Goal: Task Accomplishment & Management: Manage account settings

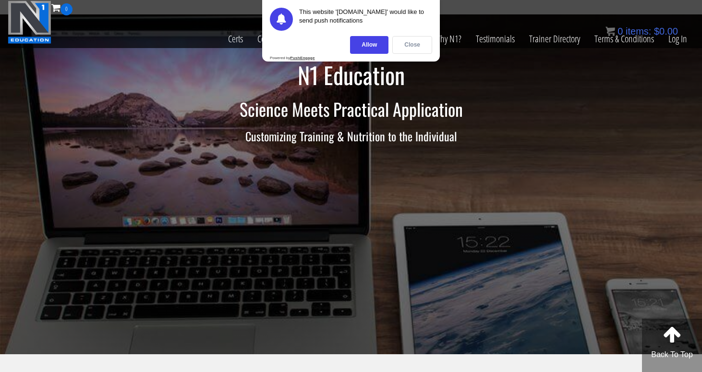
click at [410, 47] on div "Close" at bounding box center [412, 45] width 40 height 18
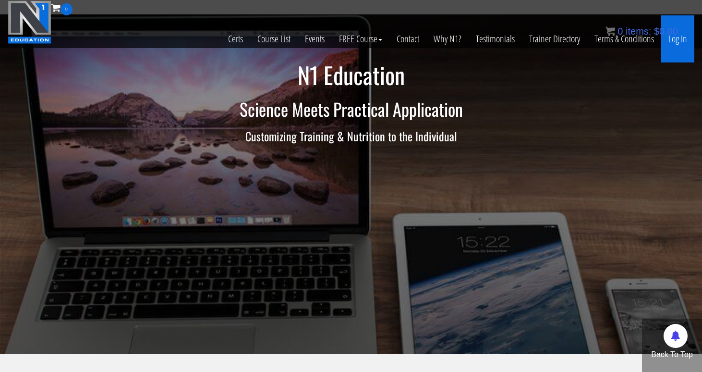
click at [685, 39] on link "Log In" at bounding box center [677, 38] width 33 height 47
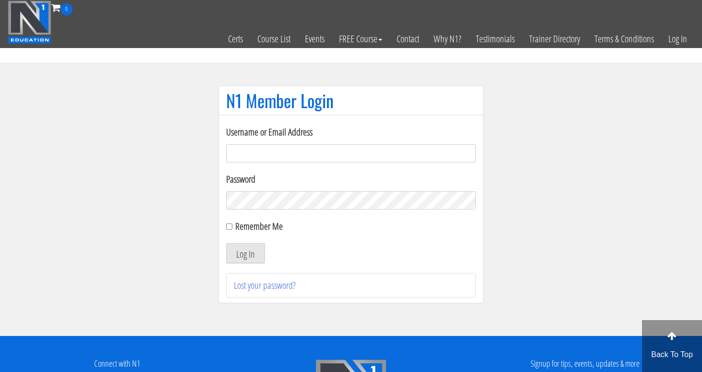
type input "[EMAIL_ADDRESS][DOMAIN_NAME]"
click at [245, 253] on button "Log In" at bounding box center [245, 253] width 39 height 20
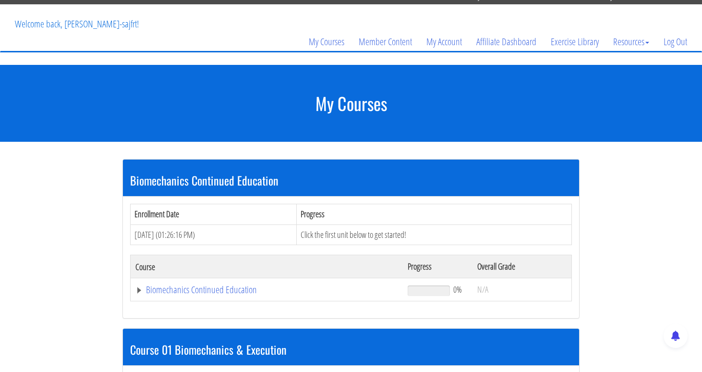
scroll to position [44, 0]
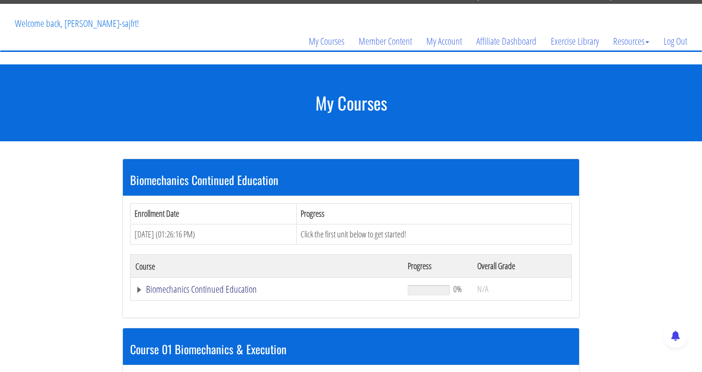
click at [214, 287] on link "Biomechanics Continued Education" at bounding box center [266, 289] width 263 height 10
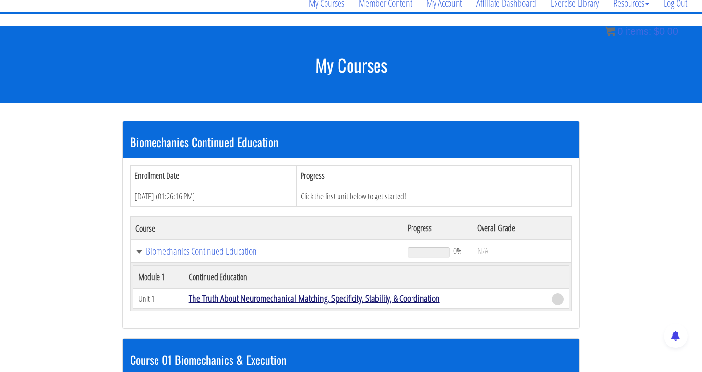
scroll to position [98, 0]
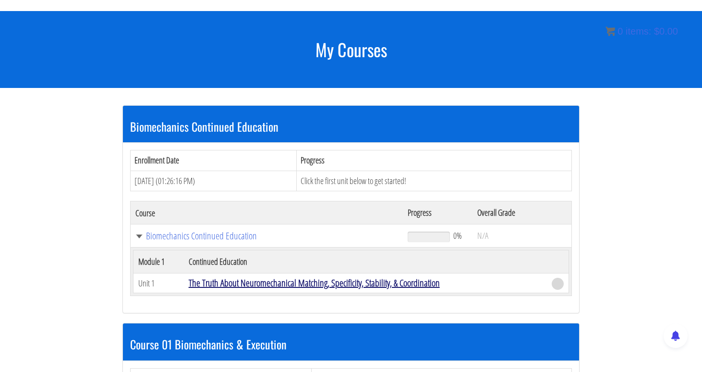
click at [231, 282] on link "The Truth About Neuromechanical Matching, Specificity, Stability, & Coordination" at bounding box center [314, 282] width 251 height 13
